Goal: Check status: Check status

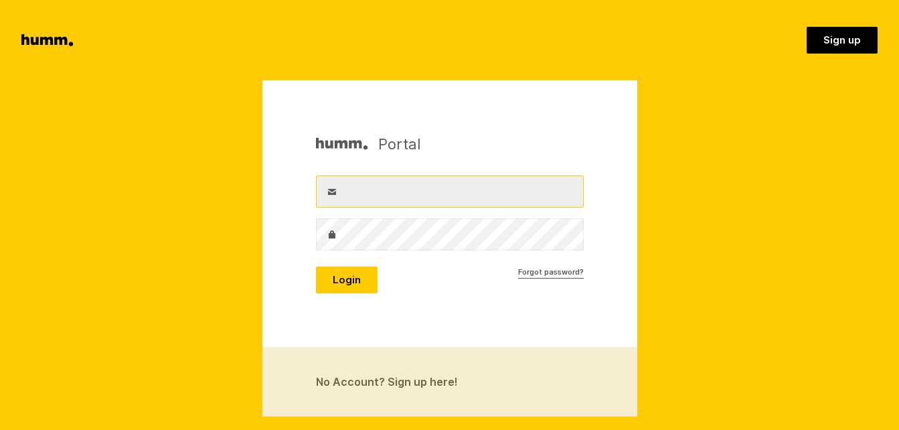
click at [352, 192] on input "Username" at bounding box center [450, 191] width 268 height 32
type input "nzearthangel@yahoo.co.nz"
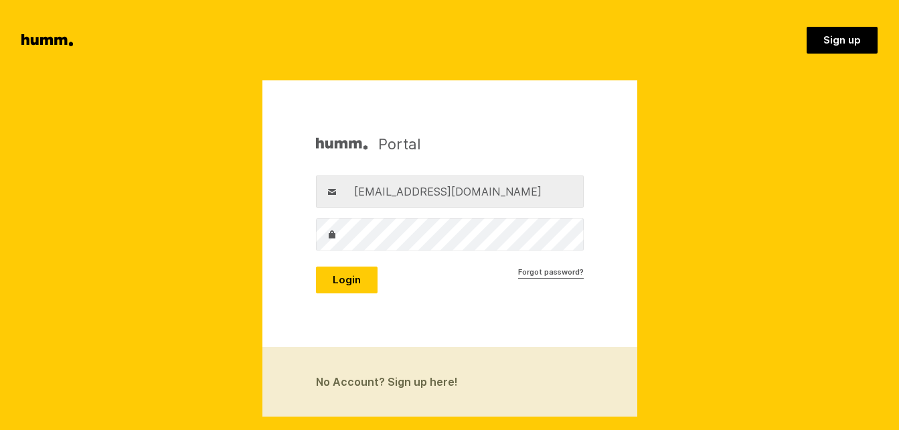
click at [343, 234] on label "Password" at bounding box center [332, 234] width 32 height 32
click at [341, 281] on button "Login" at bounding box center [347, 280] width 62 height 27
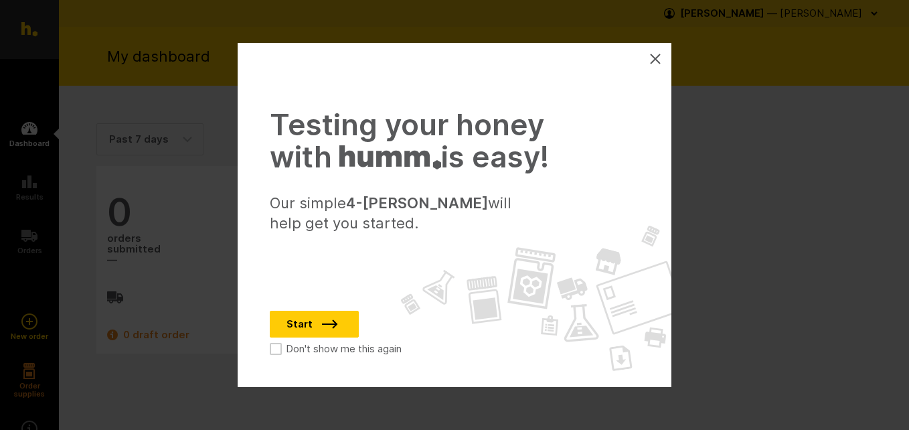
click at [658, 61] on icon at bounding box center [655, 58] width 9 height 9
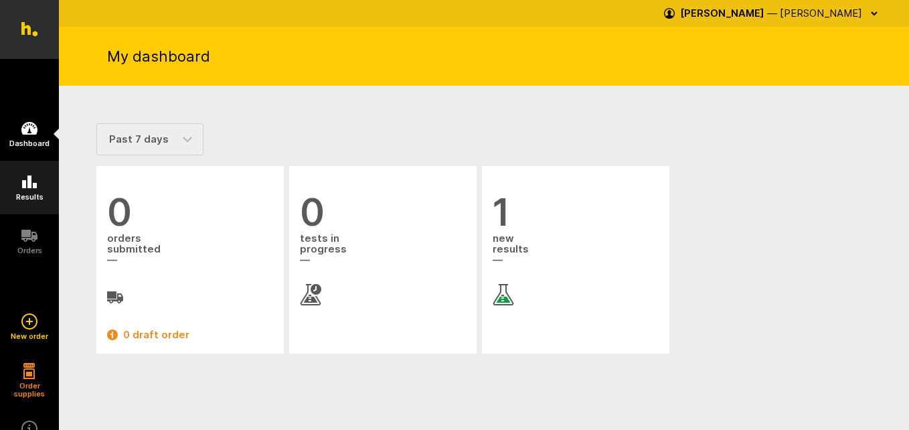
click at [27, 196] on h5 "Results" at bounding box center [29, 197] width 27 height 8
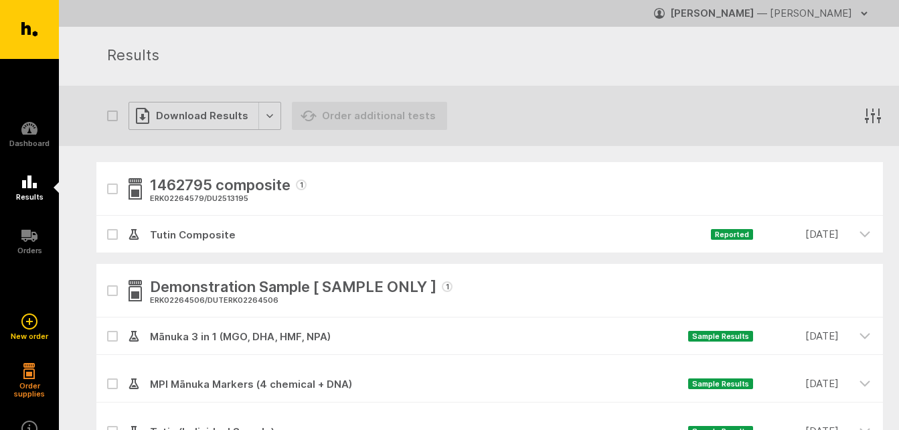
click at [265, 115] on div "Download Results" at bounding box center [205, 116] width 153 height 28
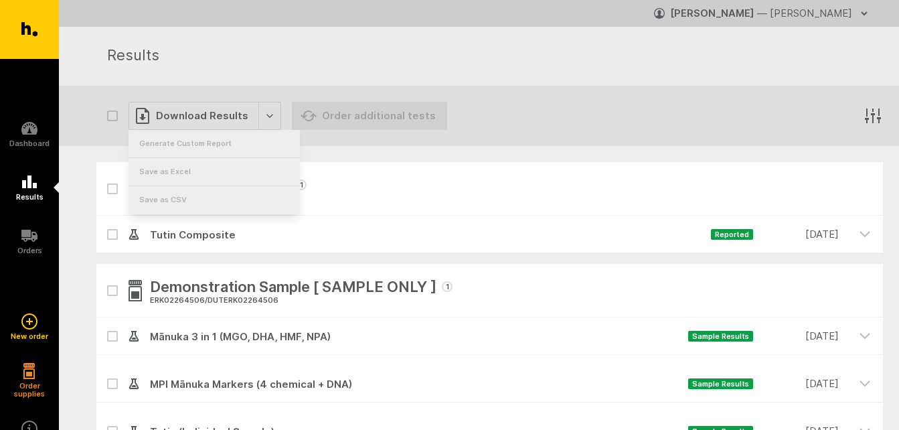
click at [69, 195] on div "1462795 composite 1 ERK02264579 / DU2513195 Tutin Composite Reported 15 Aug. 20…" at bounding box center [479, 354] width 841 height 417
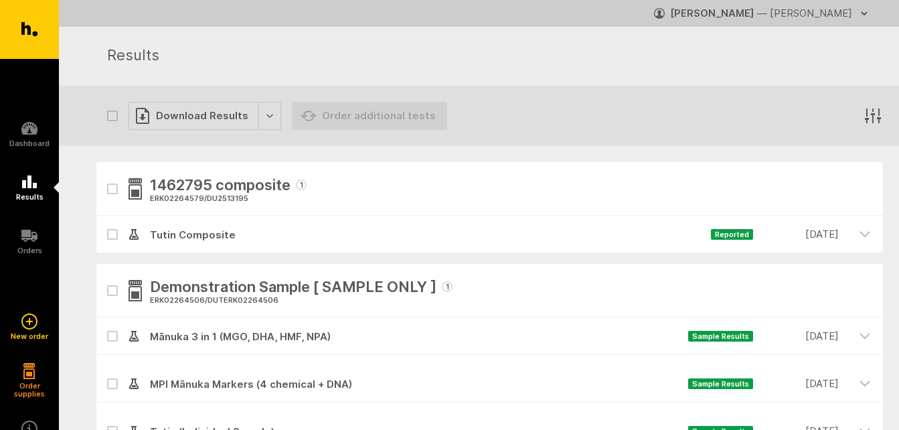
click at [865, 13] on icon "button" at bounding box center [864, 13] width 5 height 3
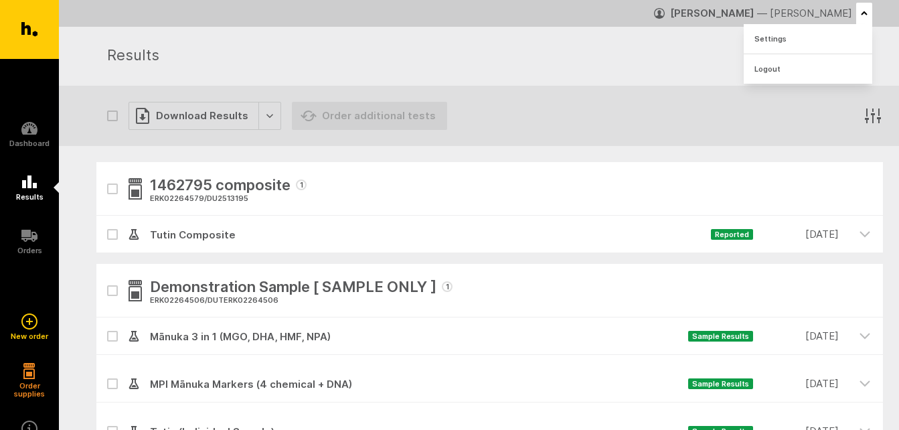
click at [787, 118] on div at bounding box center [665, 116] width 436 height 48
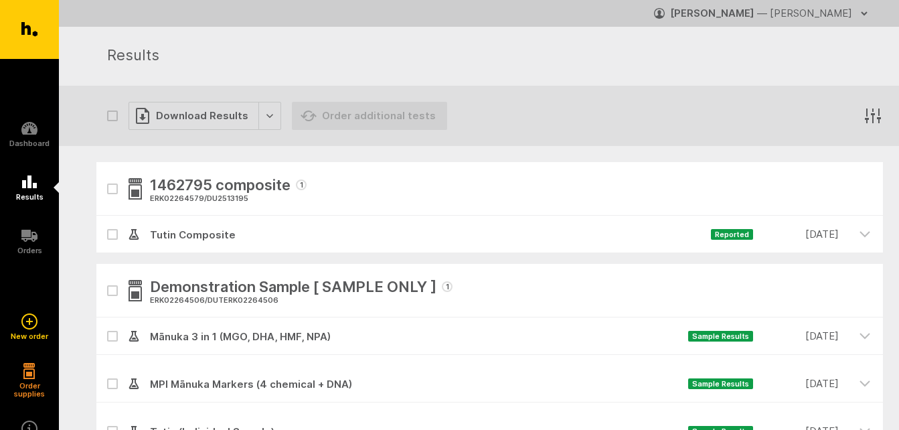
click at [726, 11] on strong "Dorothy Geurtse" at bounding box center [712, 13] width 84 height 13
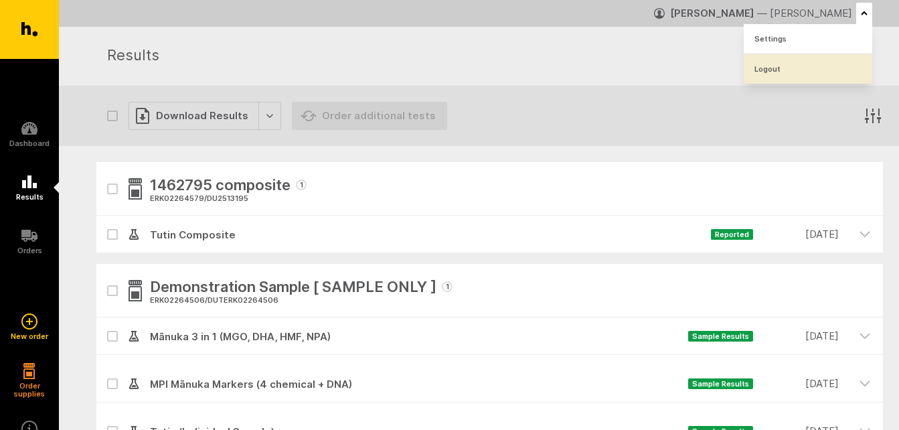
click at [770, 67] on link "Logout" at bounding box center [808, 68] width 129 height 29
